Goal: Check status: Check status

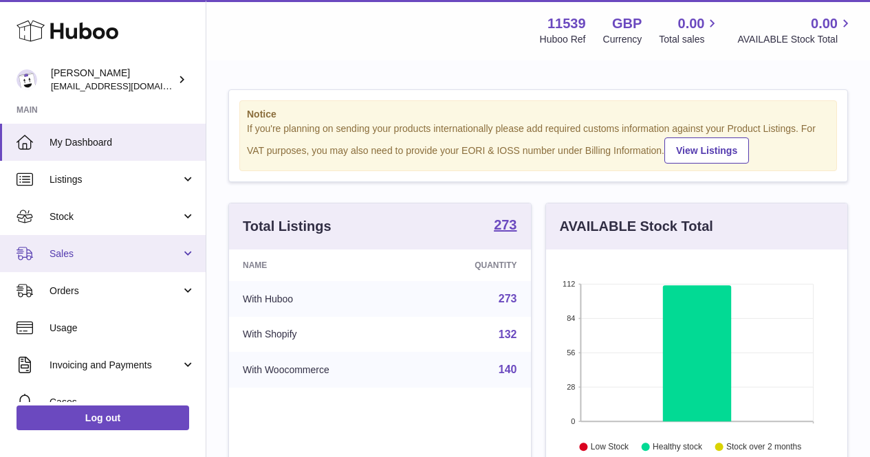
scroll to position [214, 307]
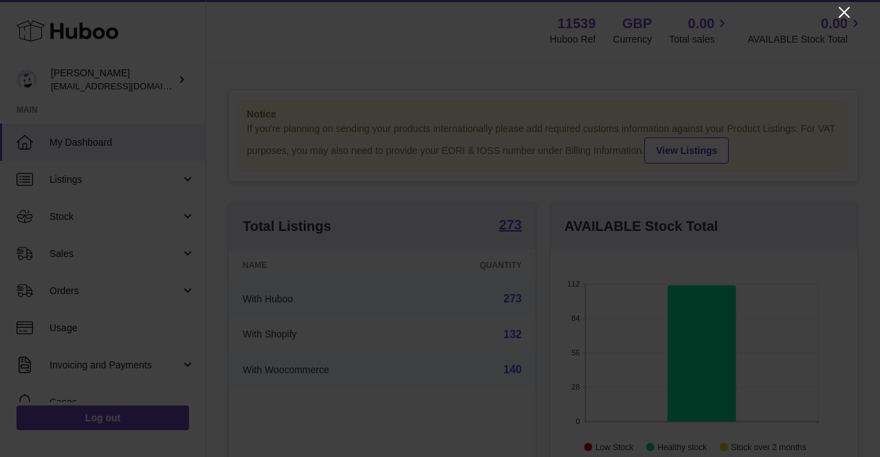
click at [841, 7] on icon "Close" at bounding box center [844, 12] width 16 height 16
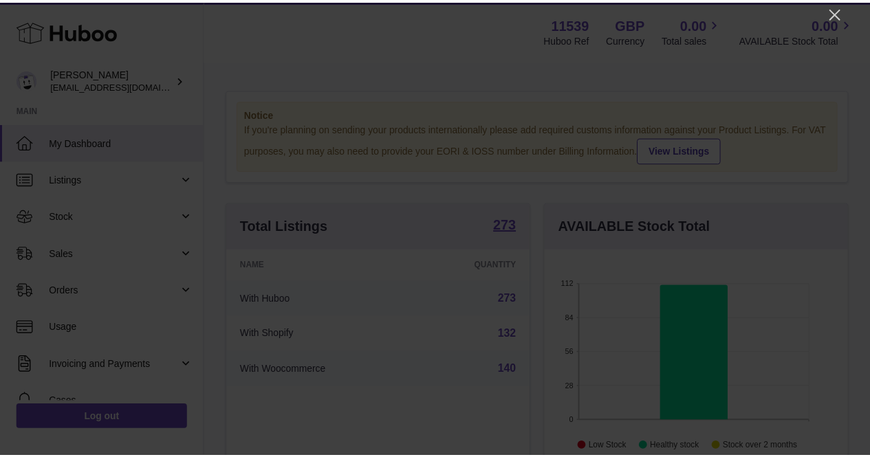
scroll to position [687253, 687165]
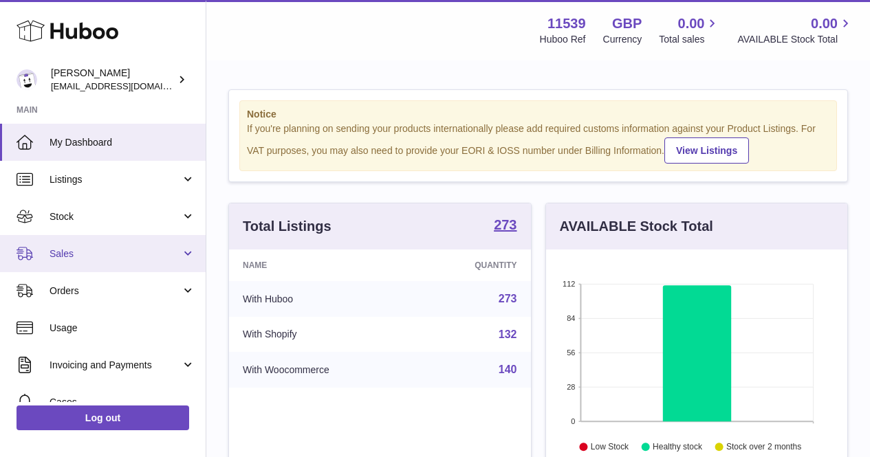
click at [114, 261] on link "Sales" at bounding box center [103, 253] width 206 height 37
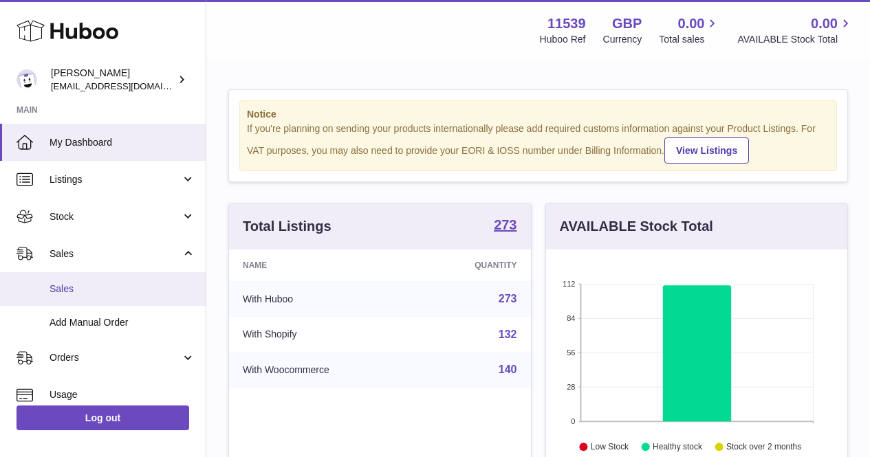
click at [113, 285] on span "Sales" at bounding box center [122, 289] width 146 height 13
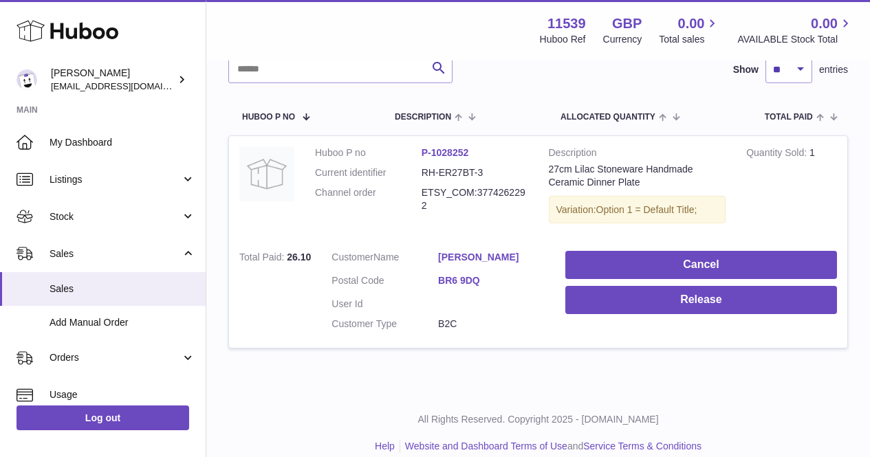
scroll to position [205, 0]
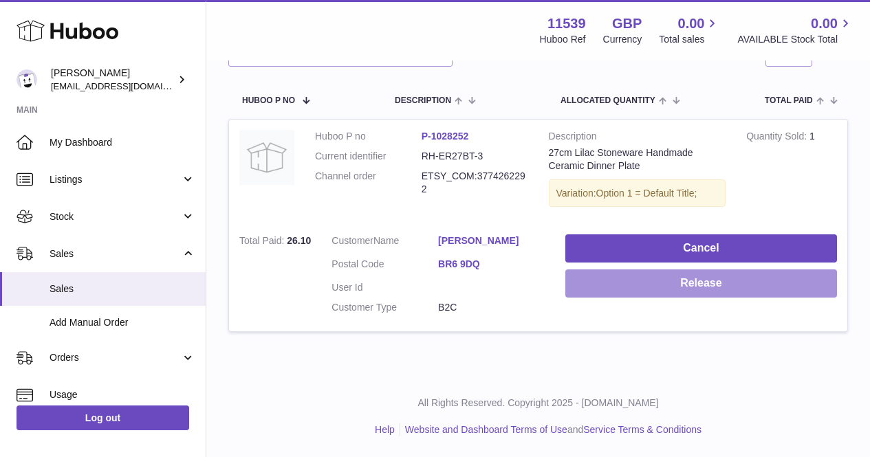
click at [616, 291] on button "Release" at bounding box center [701, 283] width 272 height 28
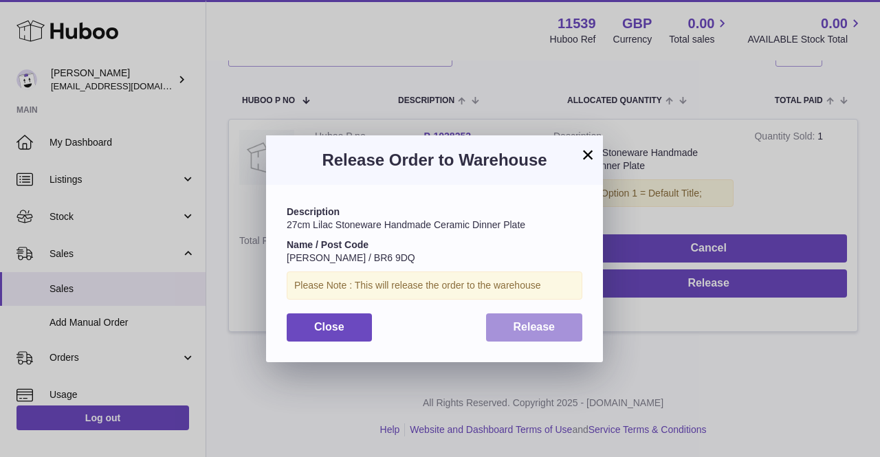
click at [526, 324] on span "Release" at bounding box center [535, 327] width 42 height 12
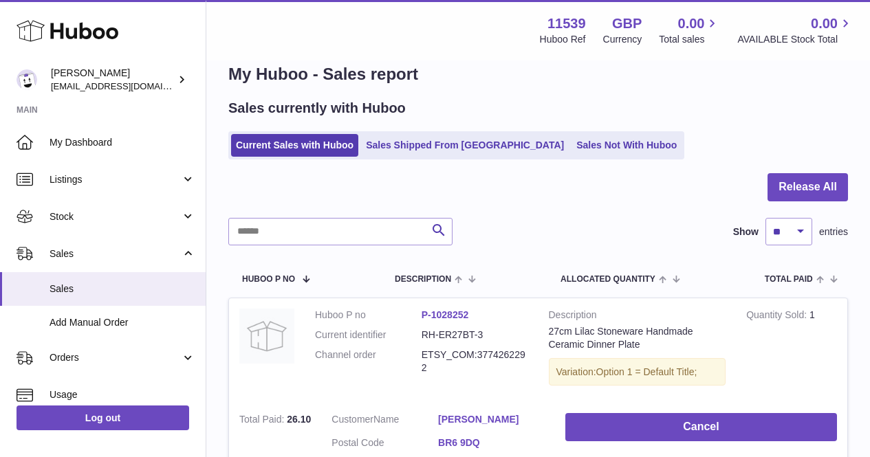
scroll to position [0, 0]
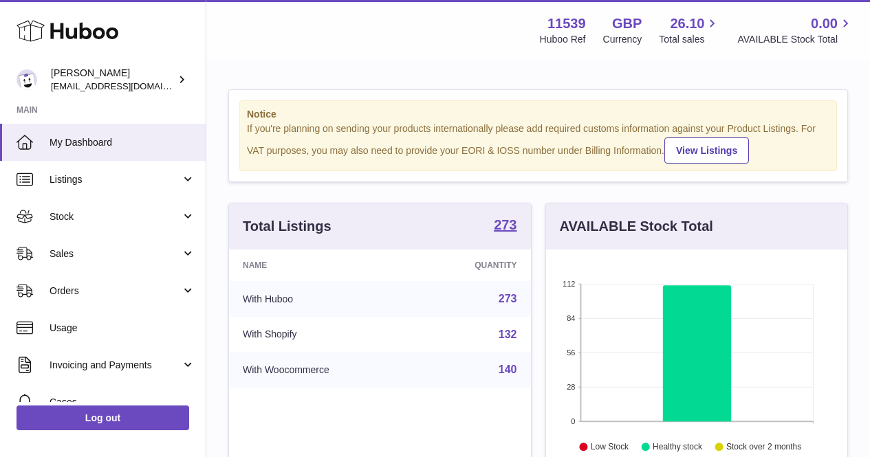
scroll to position [214, 301]
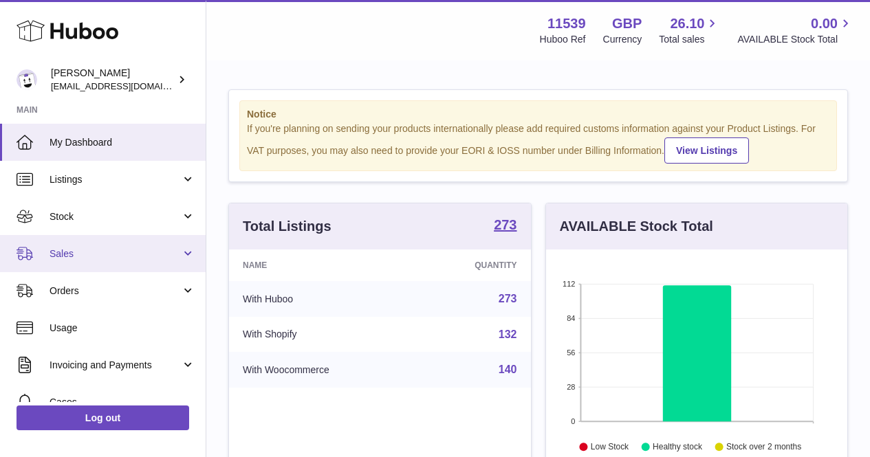
click at [95, 254] on span "Sales" at bounding box center [114, 253] width 131 height 13
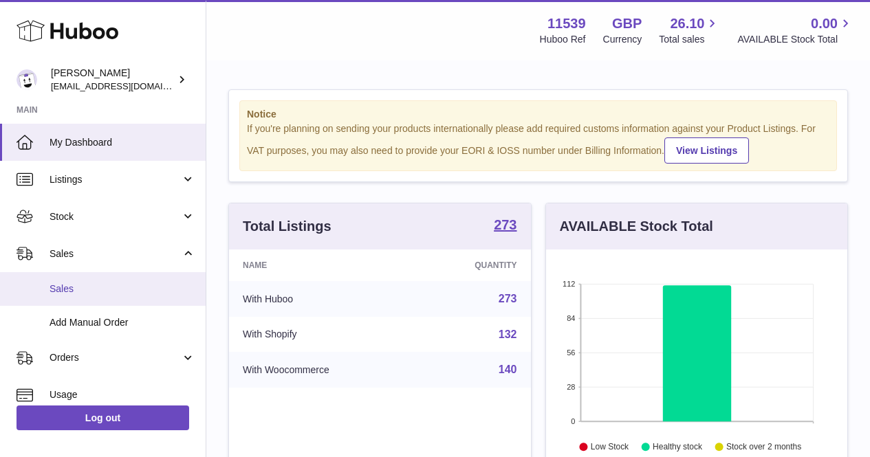
click at [105, 283] on span "Sales" at bounding box center [122, 289] width 146 height 13
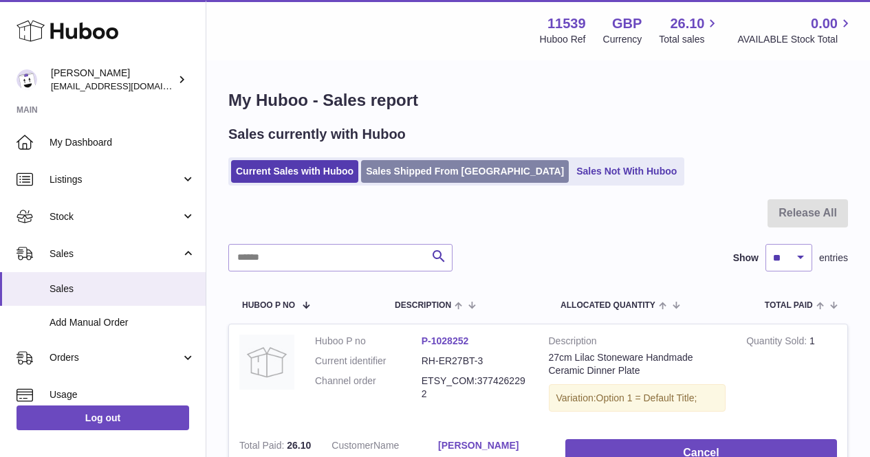
click at [398, 170] on link "Sales Shipped From Huboo" at bounding box center [465, 171] width 208 height 23
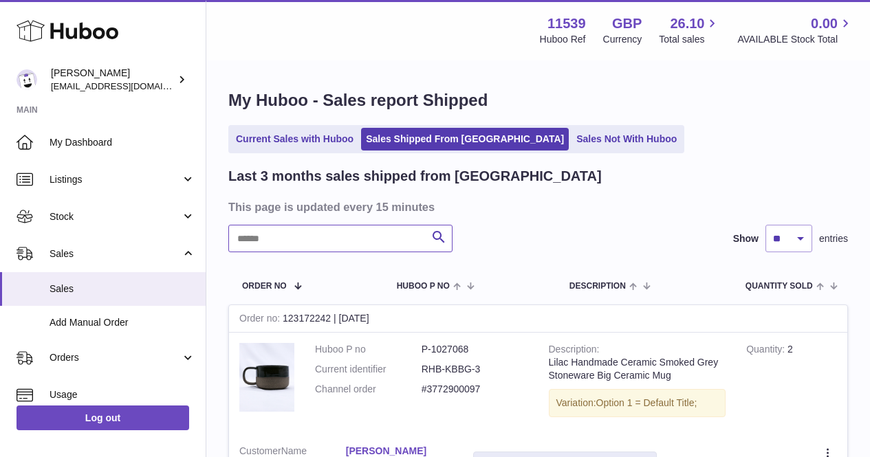
click at [312, 238] on input "text" at bounding box center [340, 238] width 224 height 27
type input "*****"
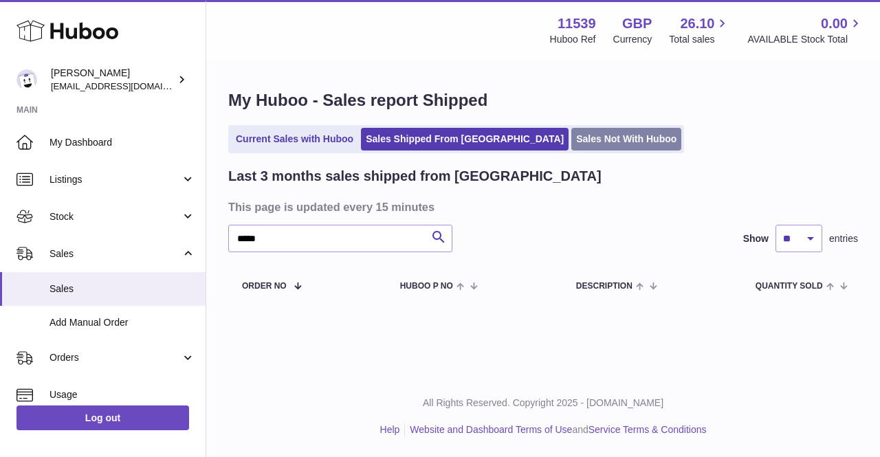
click at [571, 140] on link "Sales Not With Huboo" at bounding box center [626, 139] width 110 height 23
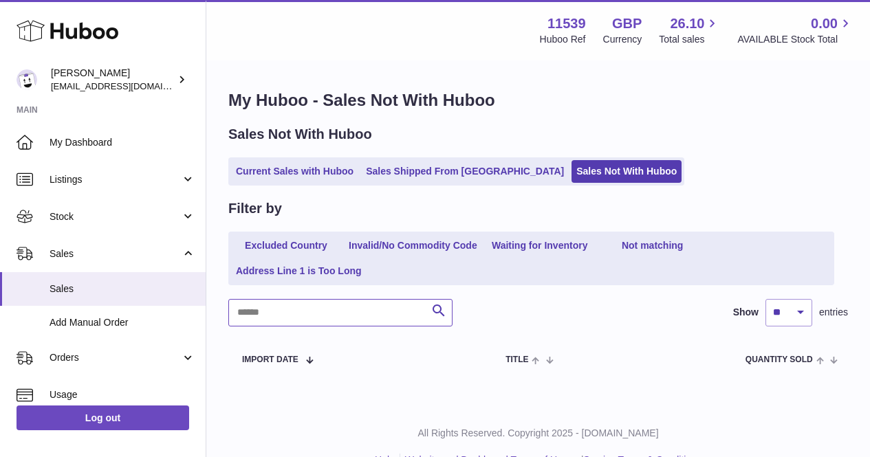
click at [338, 308] on input "text" at bounding box center [340, 312] width 224 height 27
type input "*****"
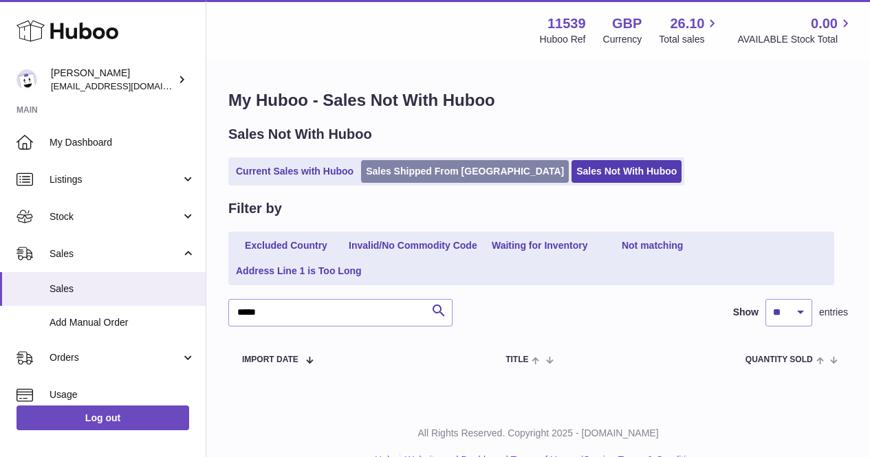
click at [399, 175] on link "Sales Shipped From [GEOGRAPHIC_DATA]" at bounding box center [465, 171] width 208 height 23
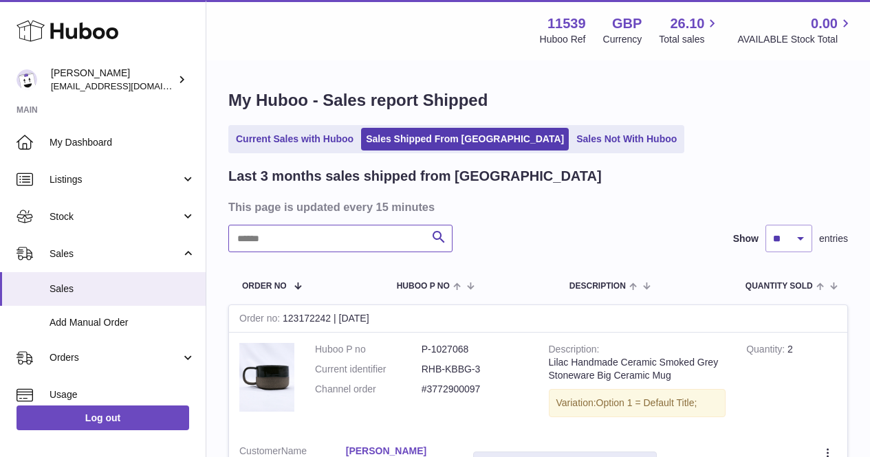
click at [280, 244] on input "text" at bounding box center [340, 238] width 224 height 27
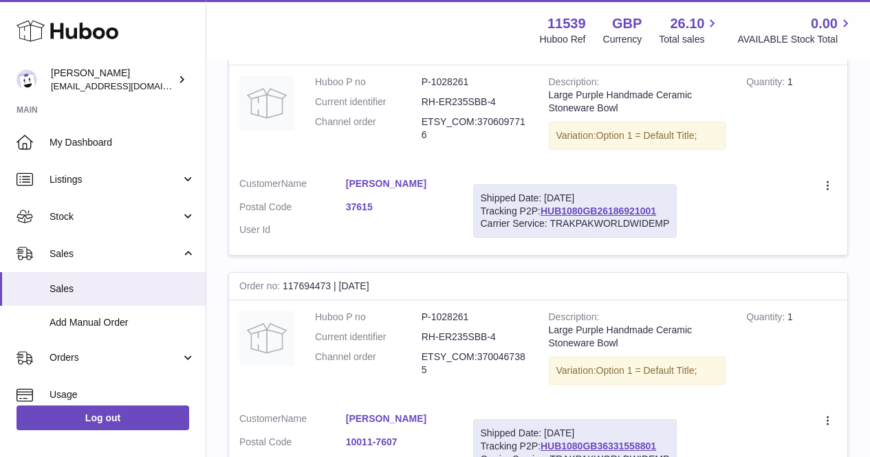
scroll to position [290, 0]
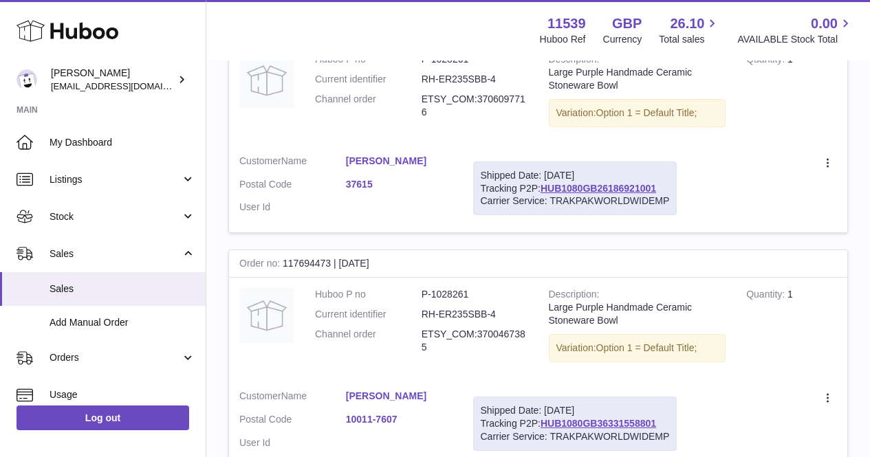
type input "***"
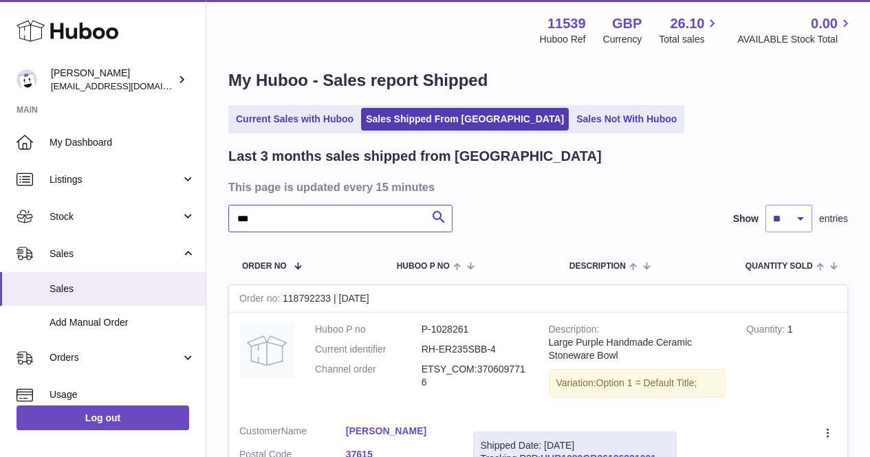
scroll to position [0, 0]
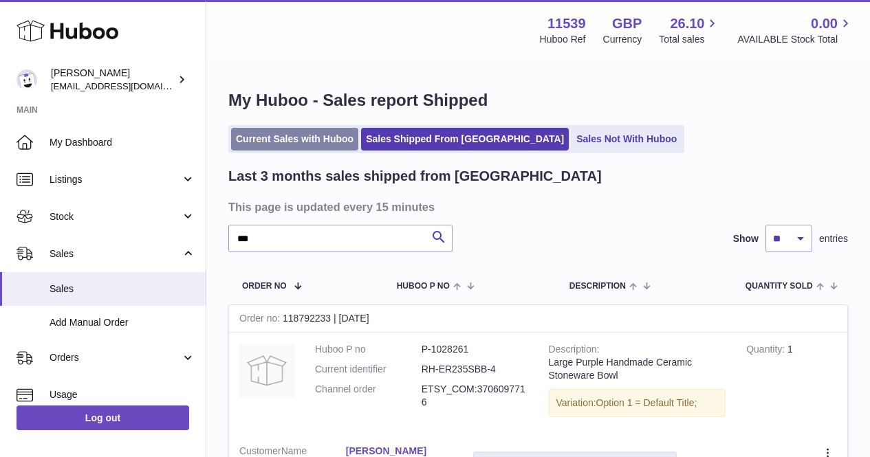
click at [255, 129] on link "Current Sales with Huboo" at bounding box center [294, 139] width 127 height 23
